Goal: Entertainment & Leisure: Consume media (video, audio)

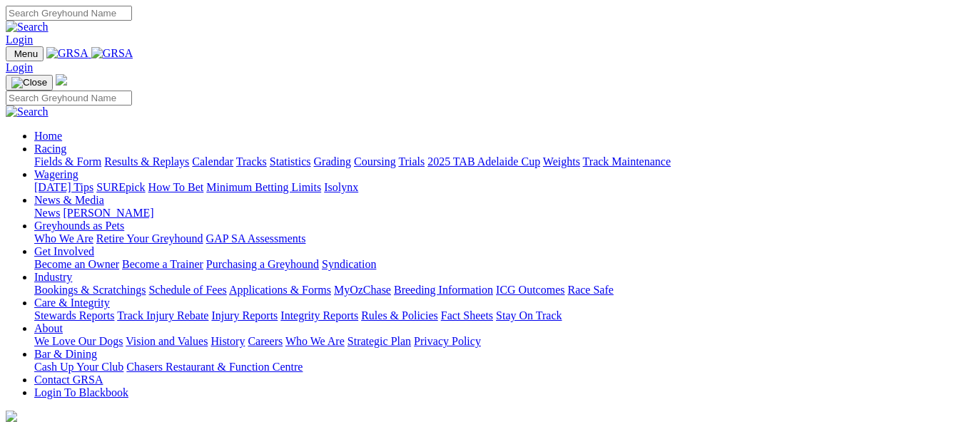
click at [189, 156] on link "Results & Replays" at bounding box center [146, 162] width 85 height 12
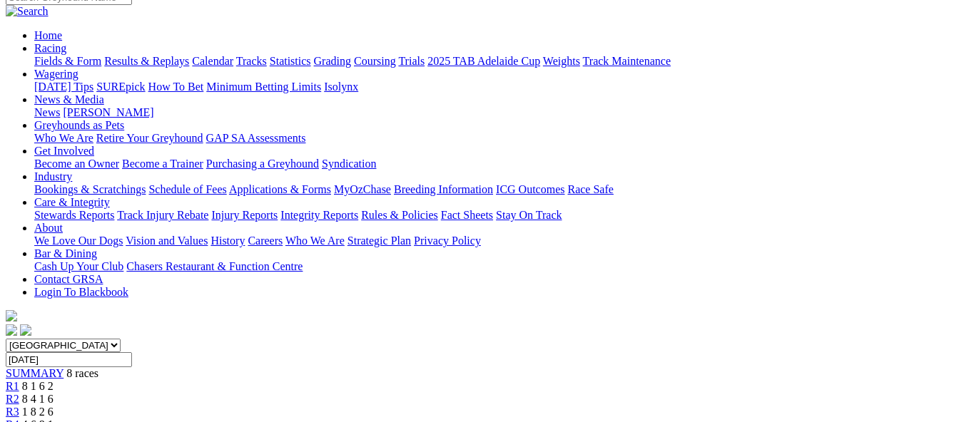
scroll to position [143, 0]
